Goal: Check status: Check status

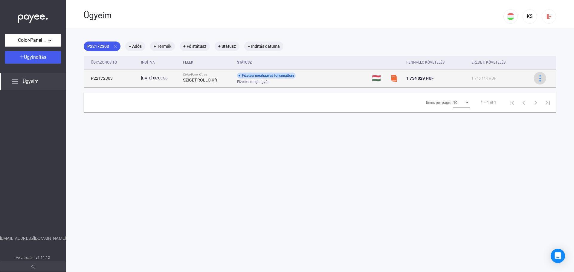
click at [537, 78] on img at bounding box center [540, 78] width 6 height 6
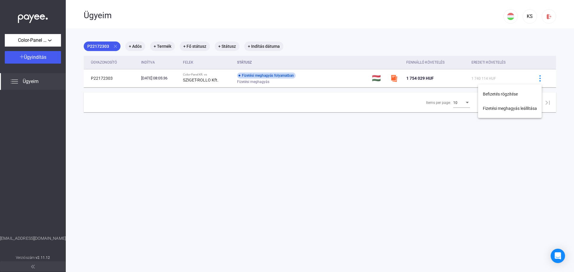
click at [348, 45] on div at bounding box center [287, 136] width 574 height 272
click at [137, 44] on mat-chip "+ Adós" at bounding box center [135, 47] width 20 height 10
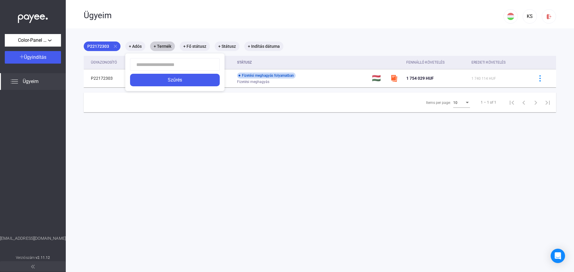
click at [172, 47] on div at bounding box center [287, 136] width 574 height 272
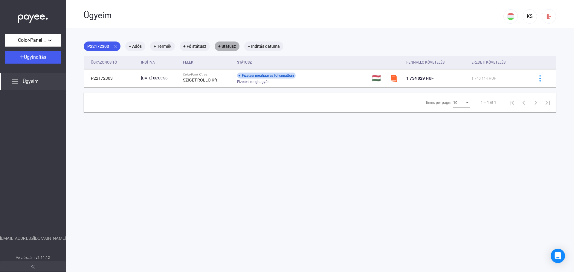
click at [224, 45] on mat-chip "+ Státusz" at bounding box center [227, 47] width 25 height 10
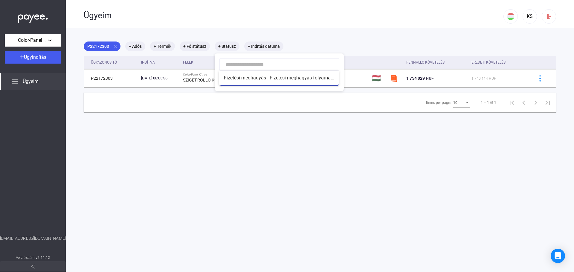
click at [331, 31] on div at bounding box center [287, 136] width 574 height 272
